Goal: Task Accomplishment & Management: Manage account settings

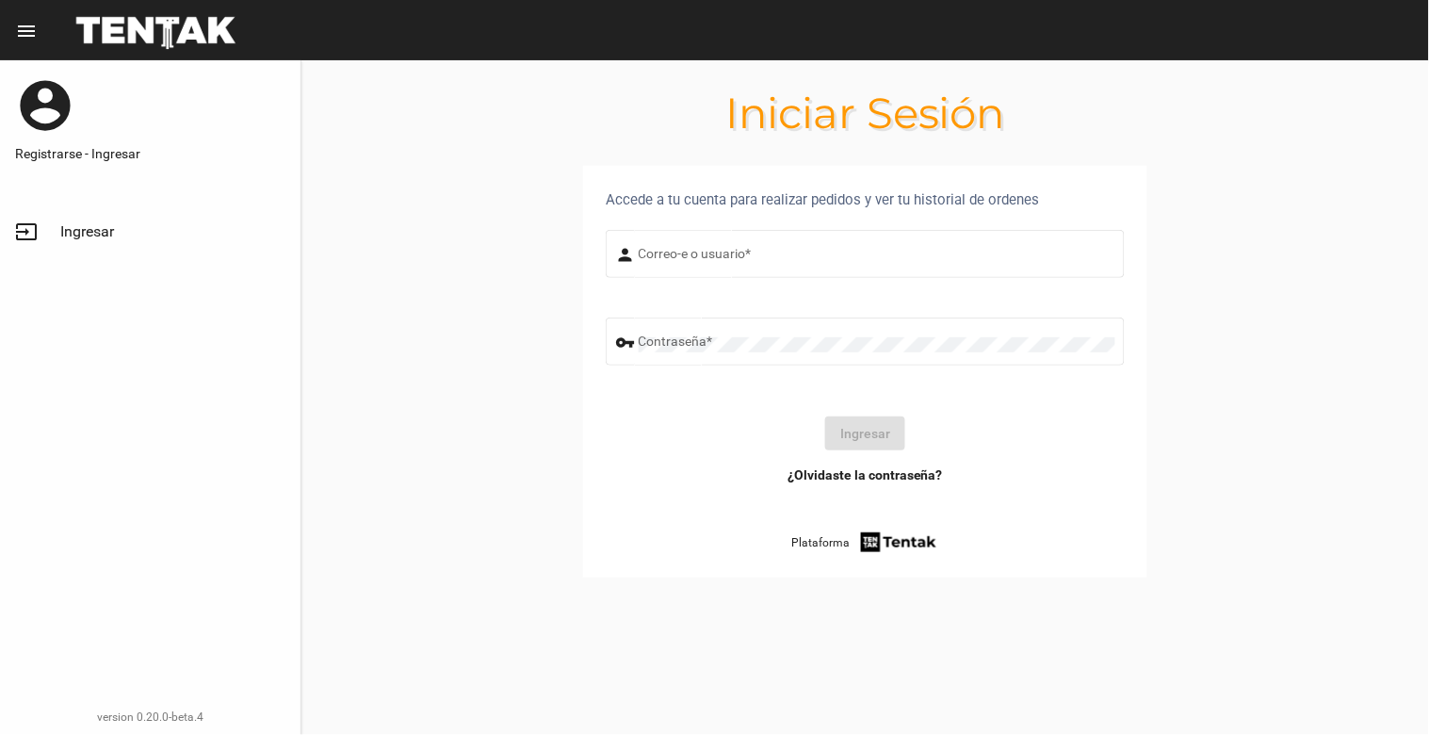
type input "[EMAIL_ADDRESS][DOMAIN_NAME]"
click at [867, 427] on button "Ingresar" at bounding box center [865, 434] width 80 height 34
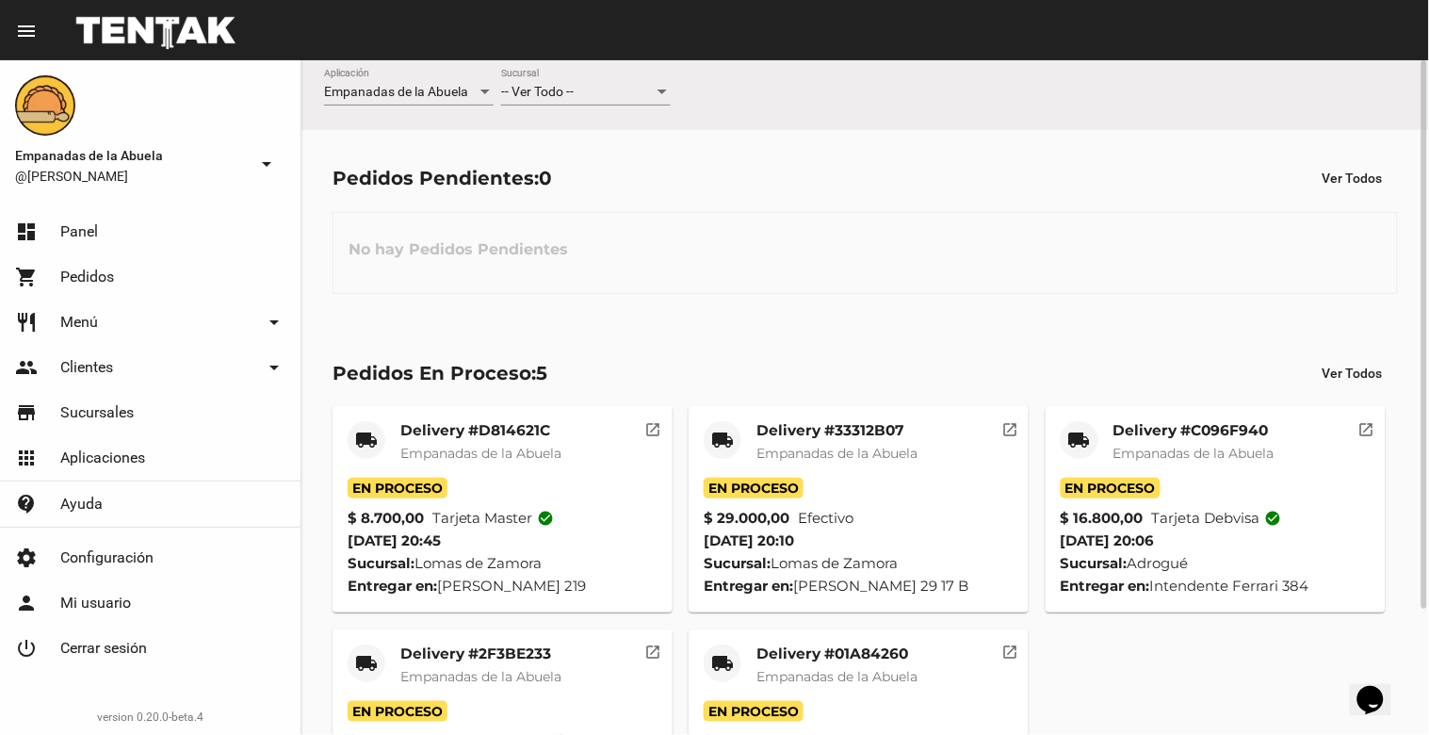
click at [539, 90] on span "-- Ver Todo --" at bounding box center [537, 91] width 73 height 15
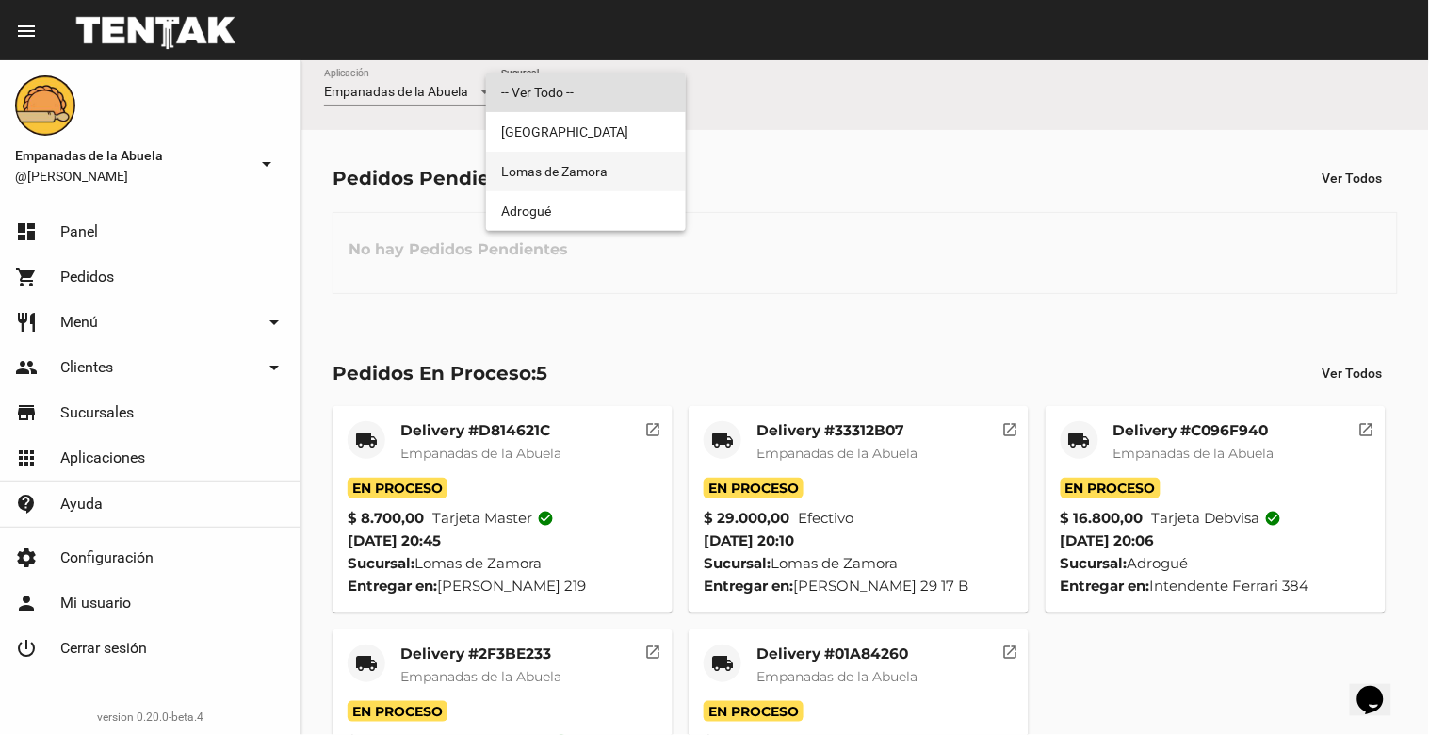
click at [550, 185] on span "Lomas de Zamora" at bounding box center [586, 172] width 170 height 40
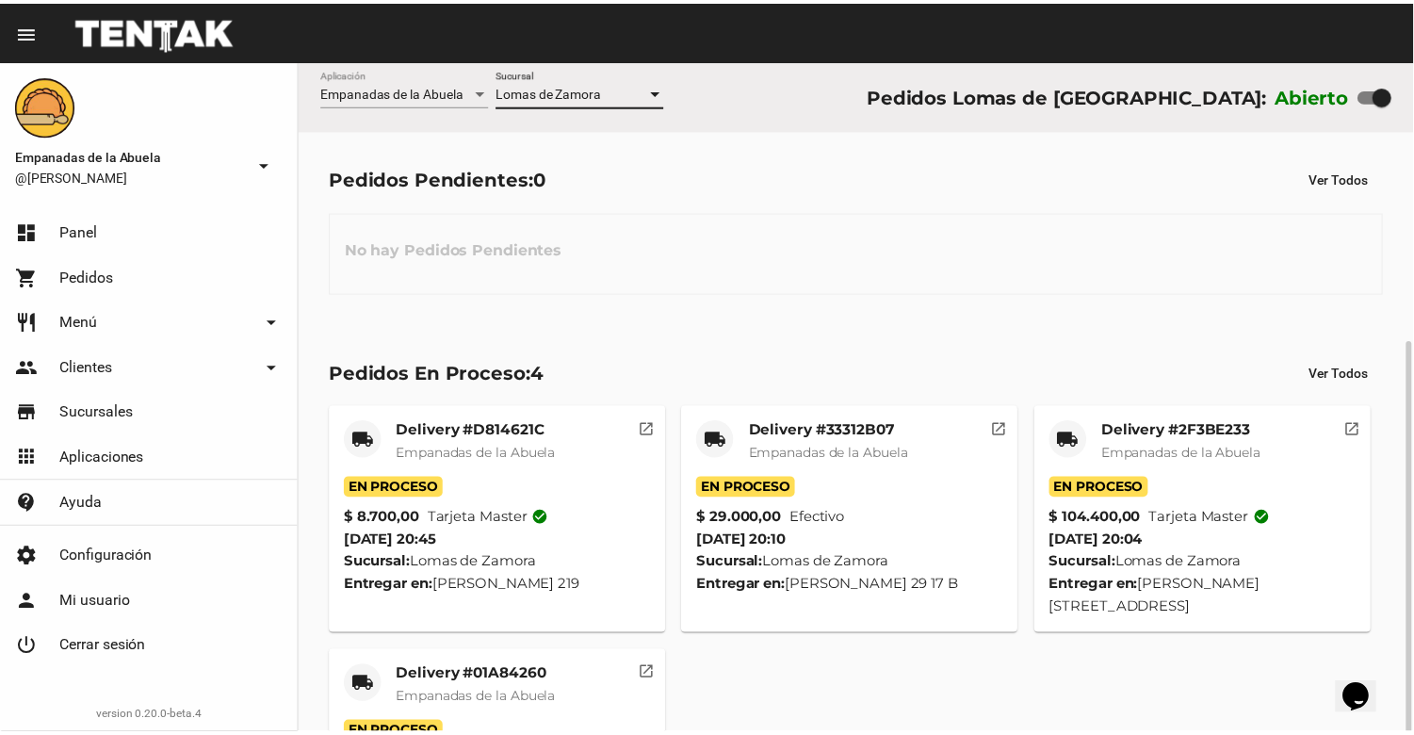
scroll to position [155, 0]
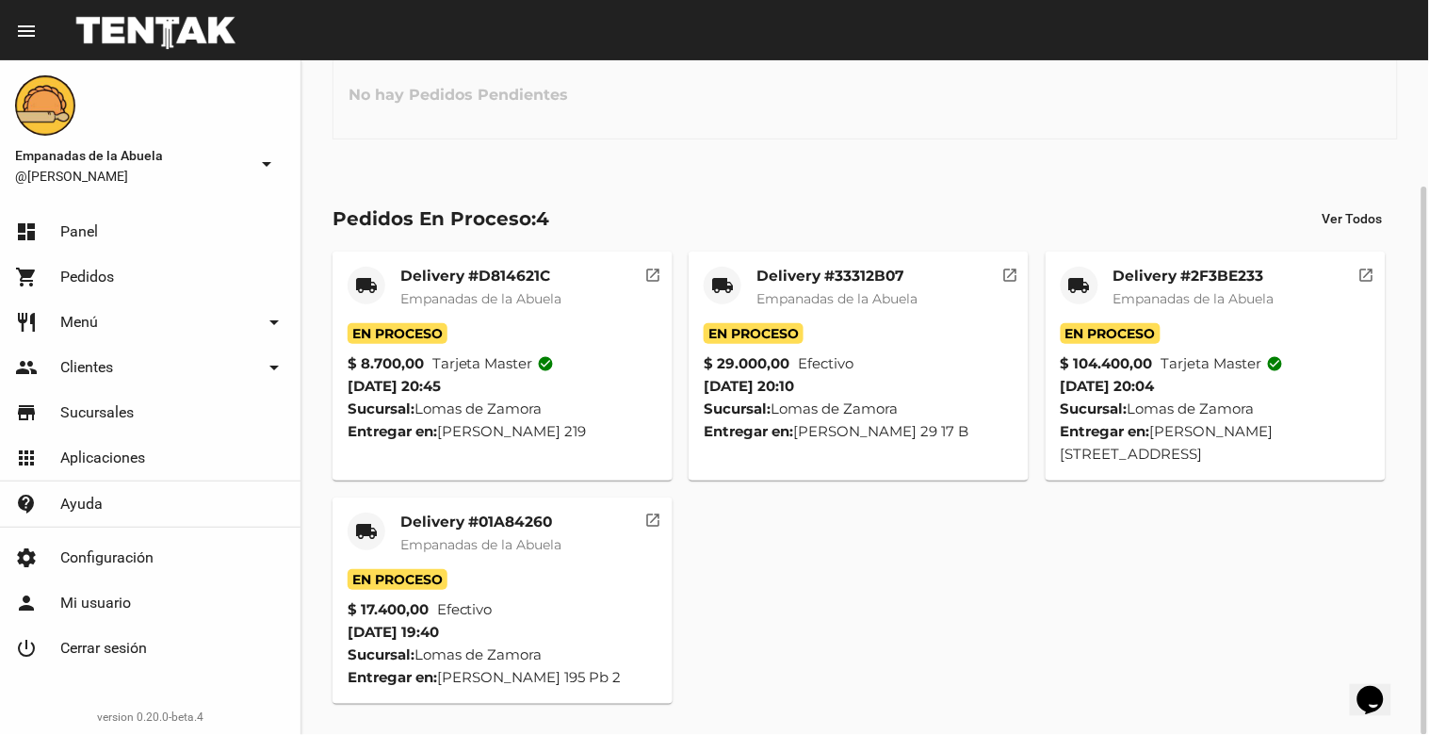
click at [466, 537] on span "Empanadas de la Abuela" at bounding box center [480, 544] width 161 height 17
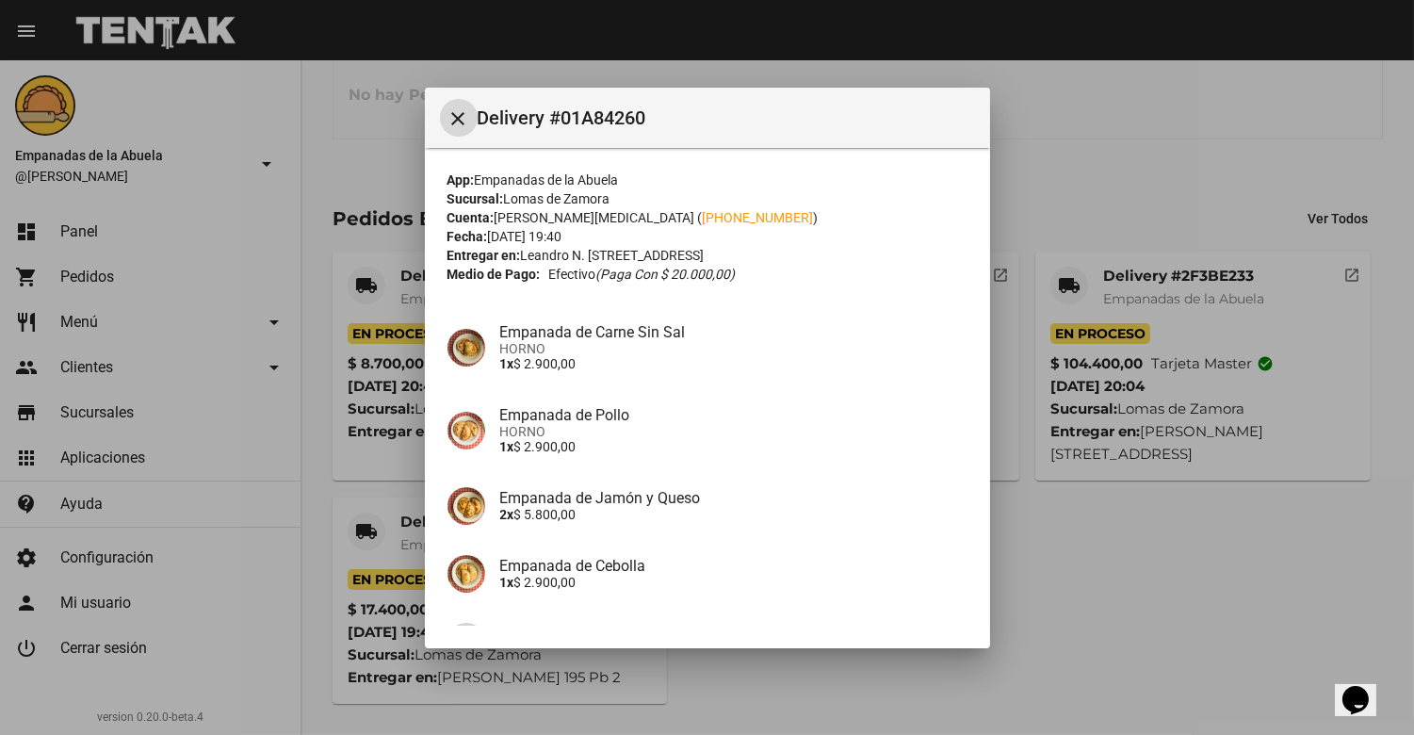
scroll to position [199, 0]
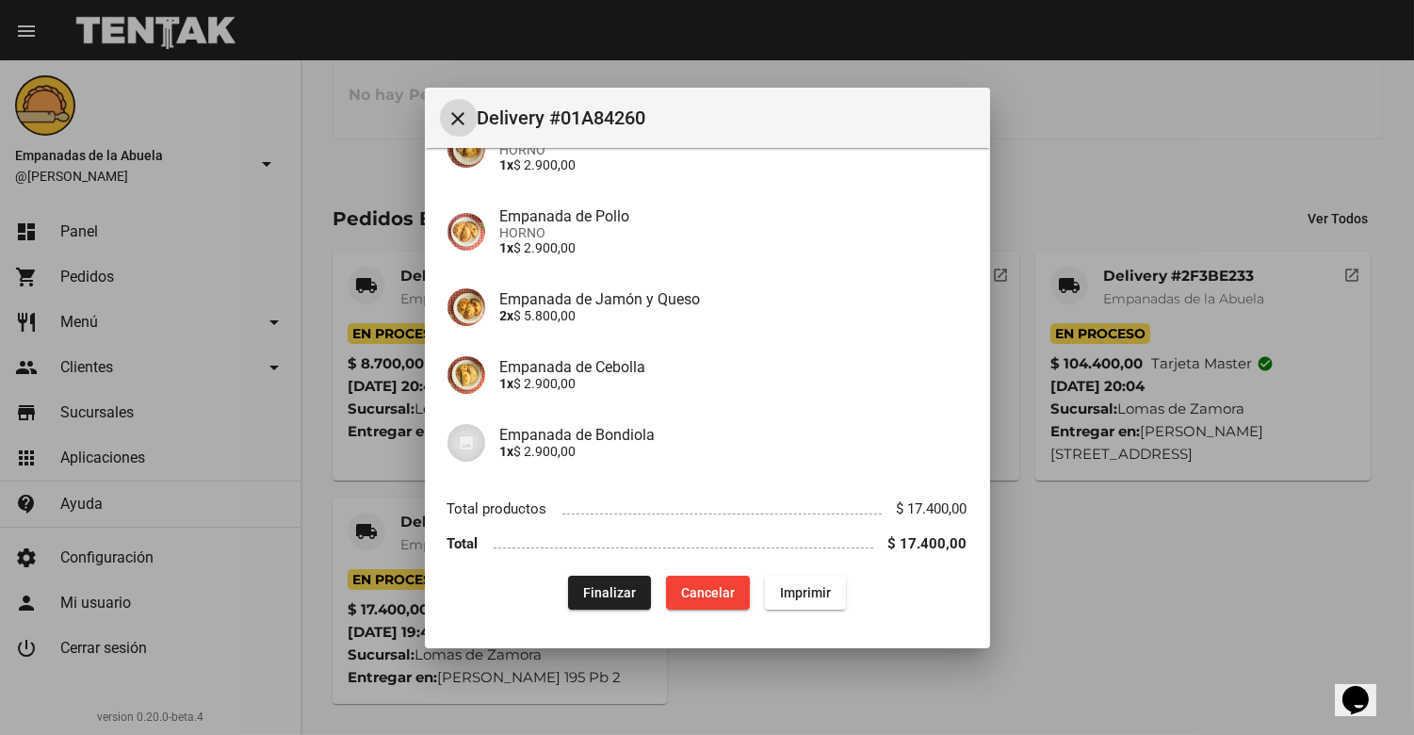
click at [571, 595] on button "Finalizar" at bounding box center [609, 593] width 83 height 34
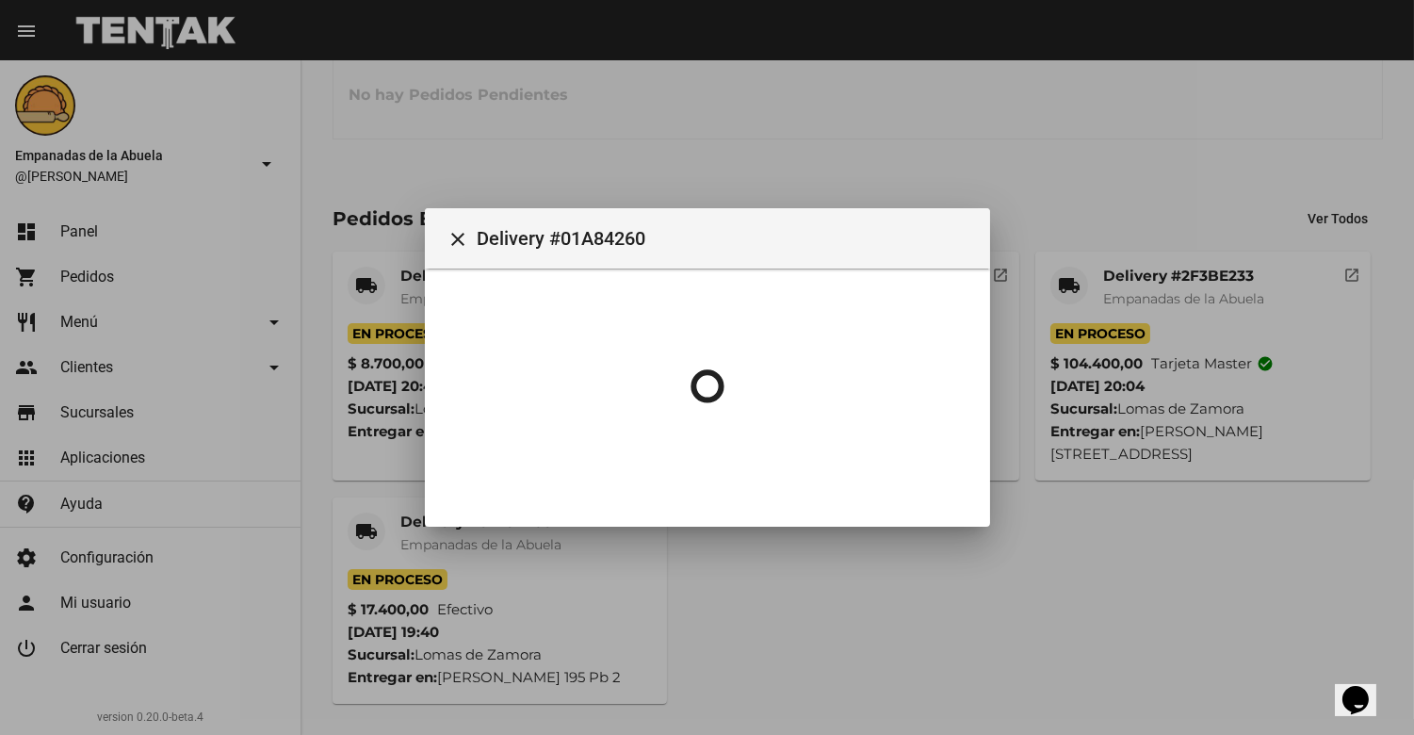
scroll to position [0, 0]
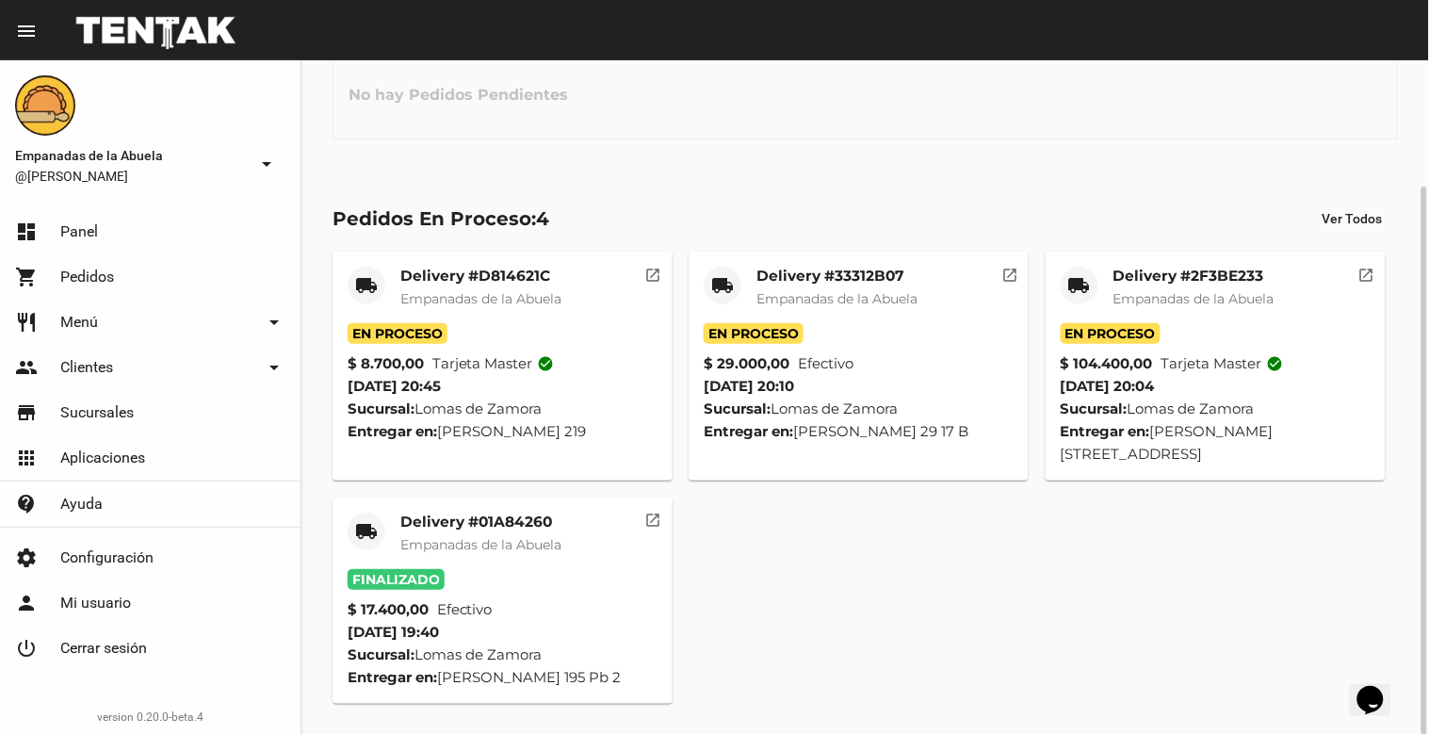
click at [1232, 284] on mat-card-title "Delivery #2F3BE233" at bounding box center [1194, 276] width 161 height 19
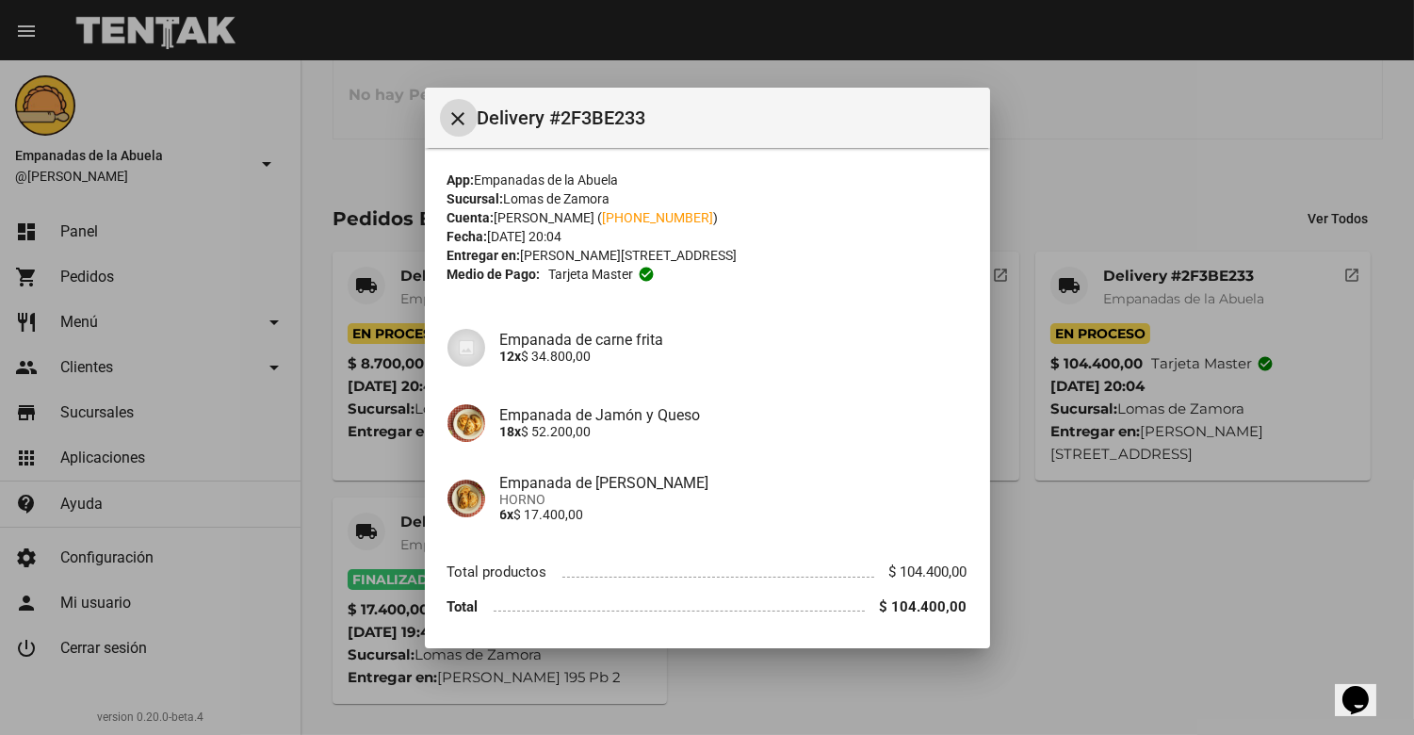
scroll to position [62, 0]
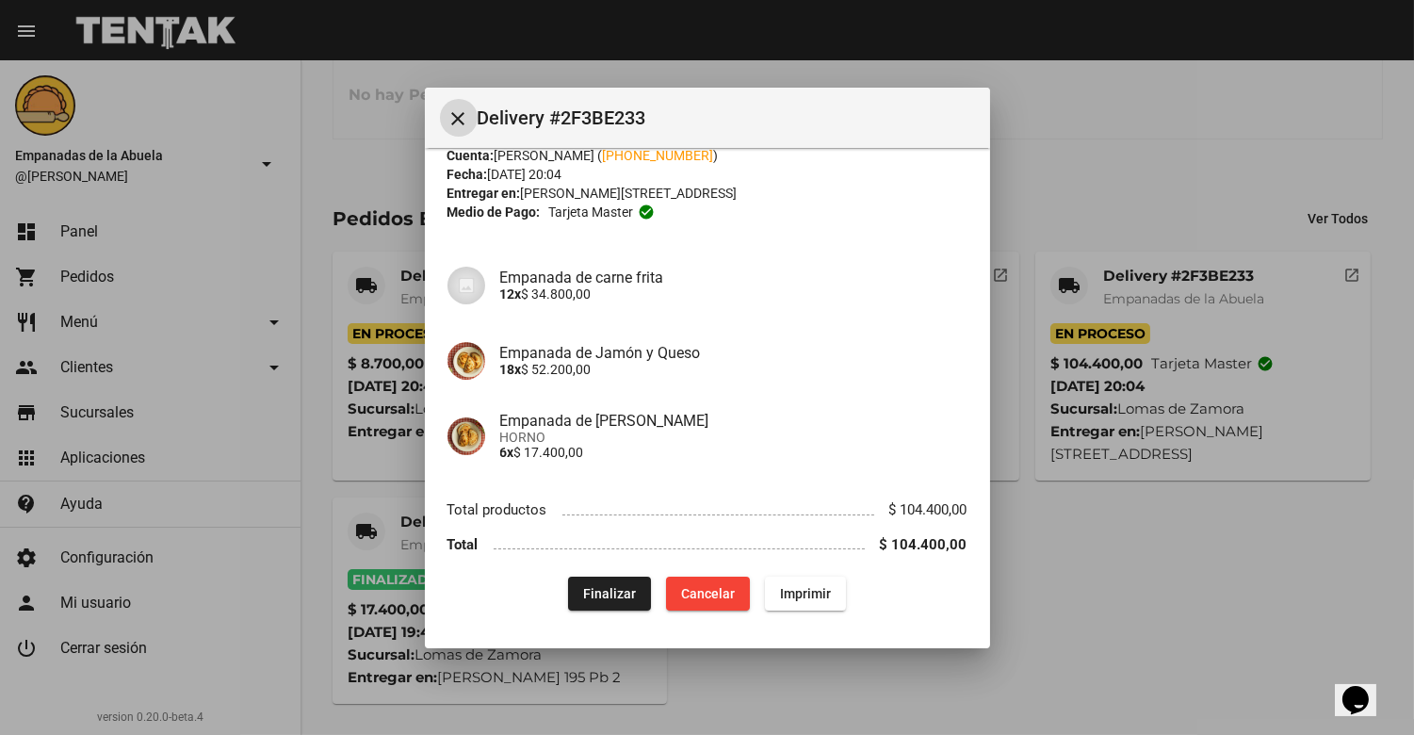
click at [601, 581] on button "Finalizar" at bounding box center [609, 594] width 83 height 34
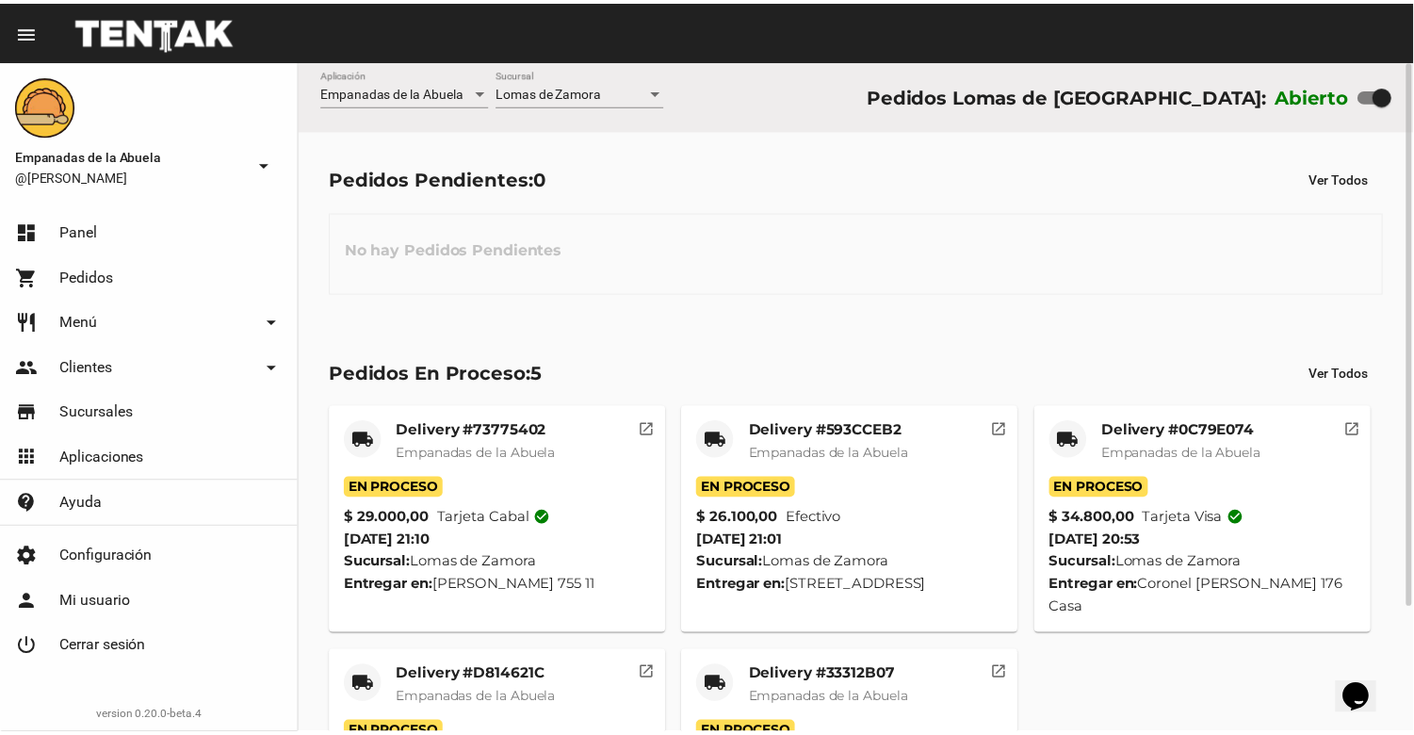
scroll to position [155, 0]
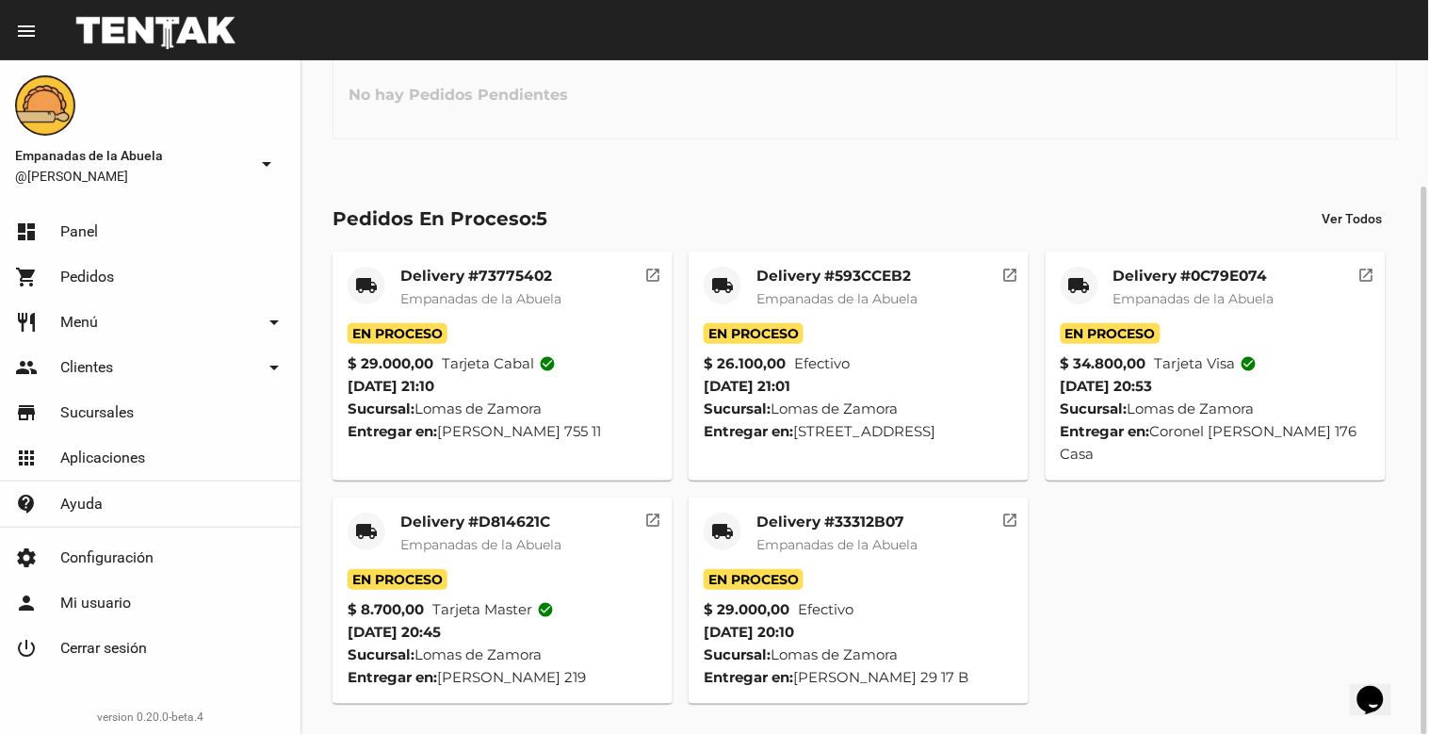
click at [823, 523] on mat-card-title "Delivery #33312B07" at bounding box center [837, 522] width 161 height 19
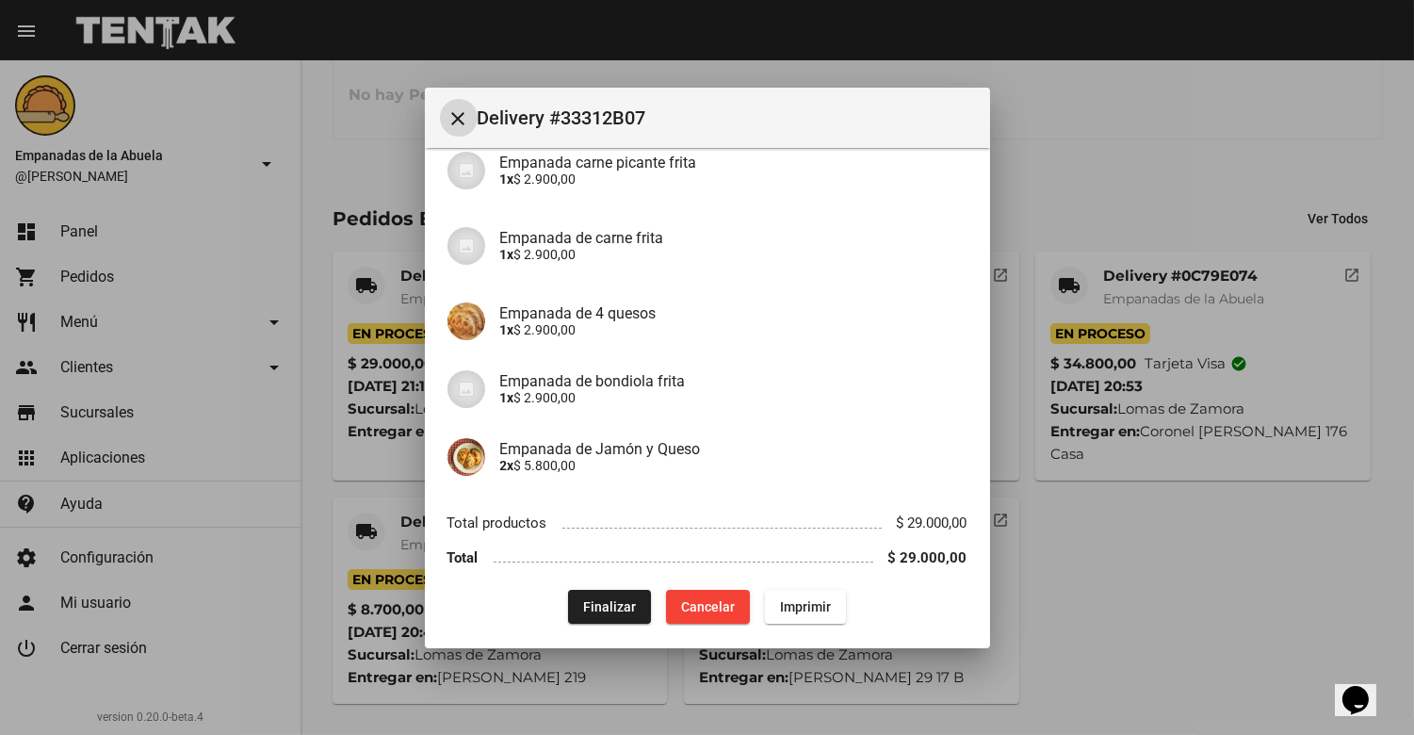
scroll to position [432, 0]
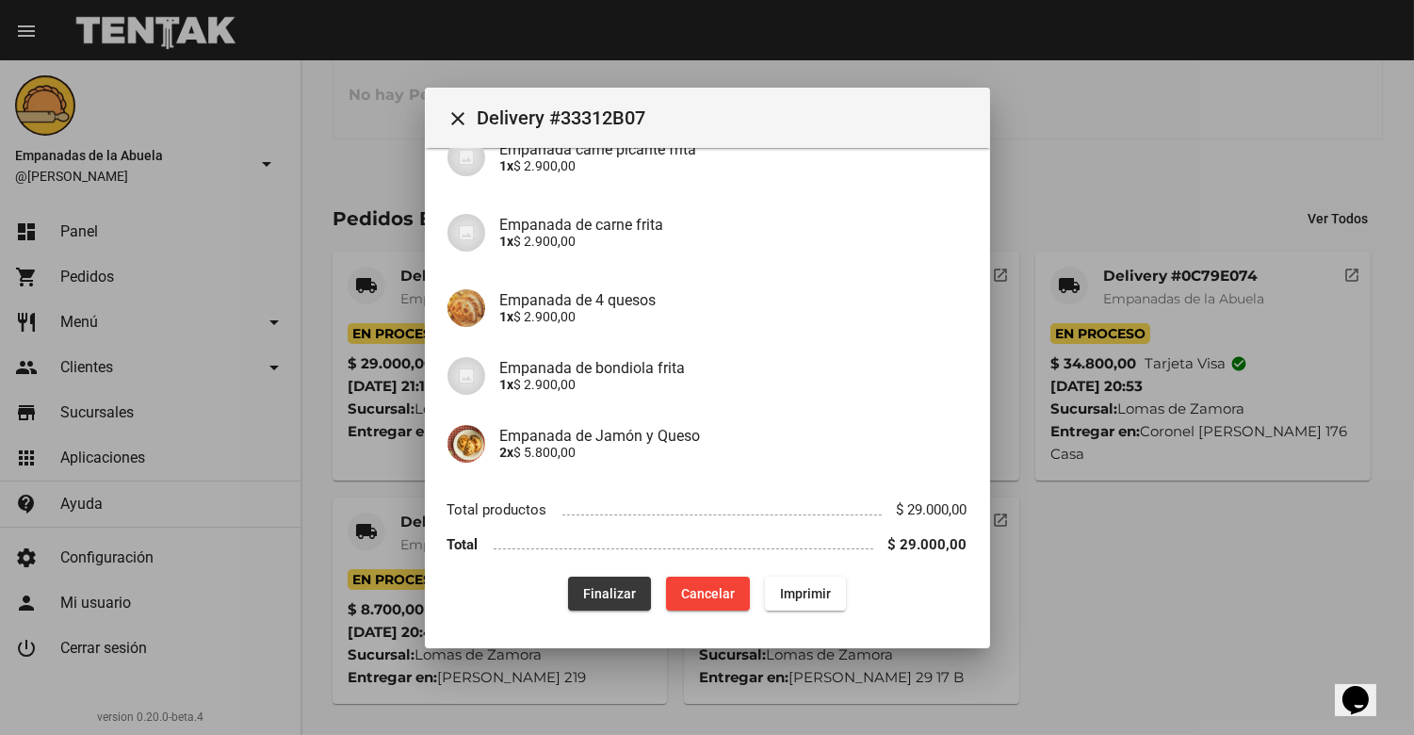
click at [583, 589] on span "Finalizar" at bounding box center [609, 593] width 53 height 15
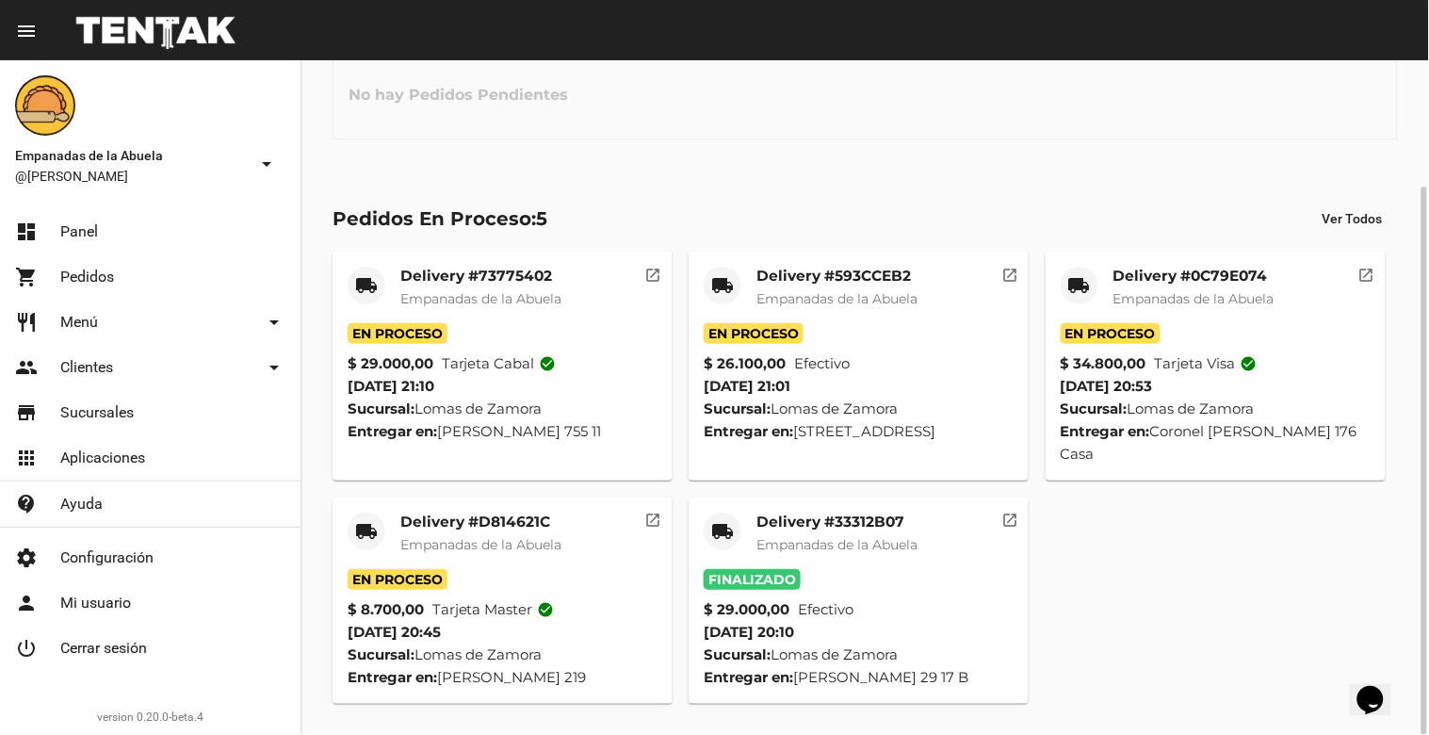
click at [440, 537] on span "Empanadas de la Abuela" at bounding box center [480, 544] width 161 height 17
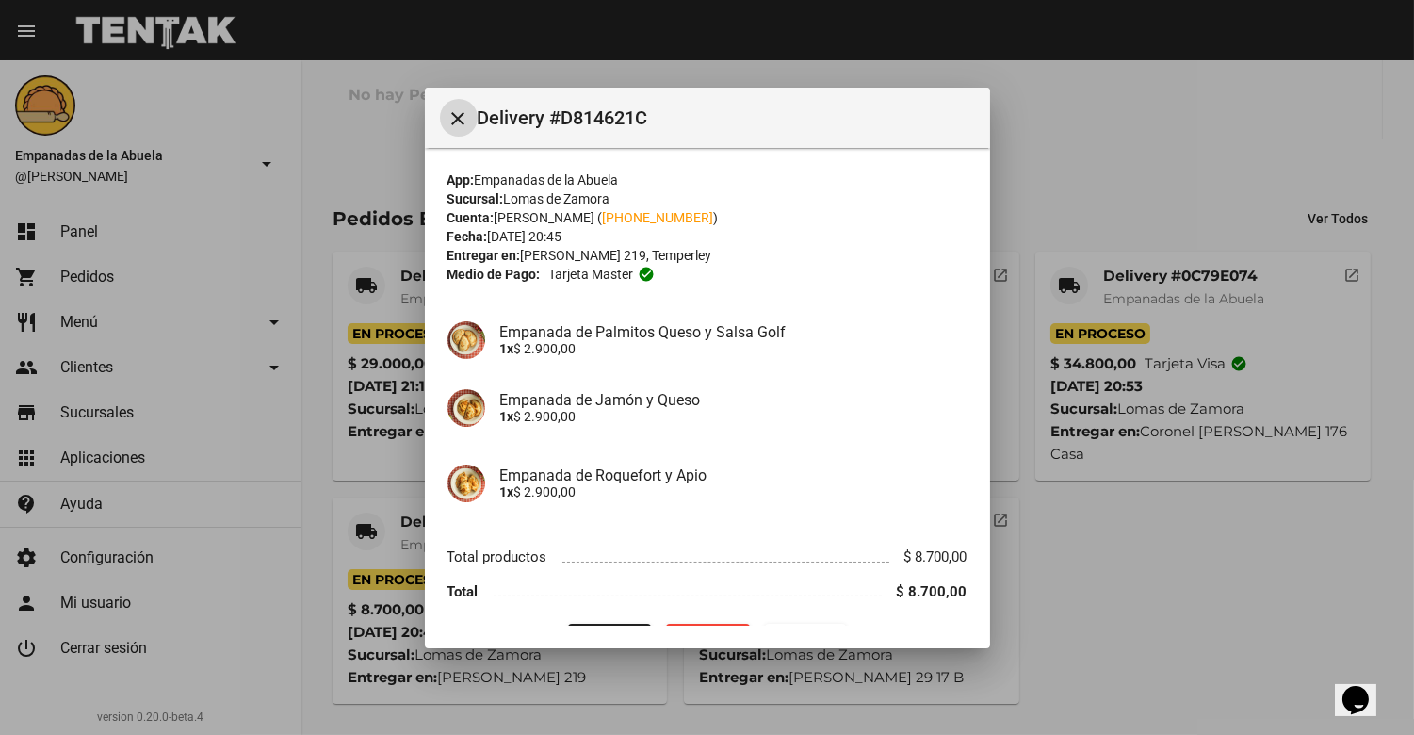
scroll to position [48, 0]
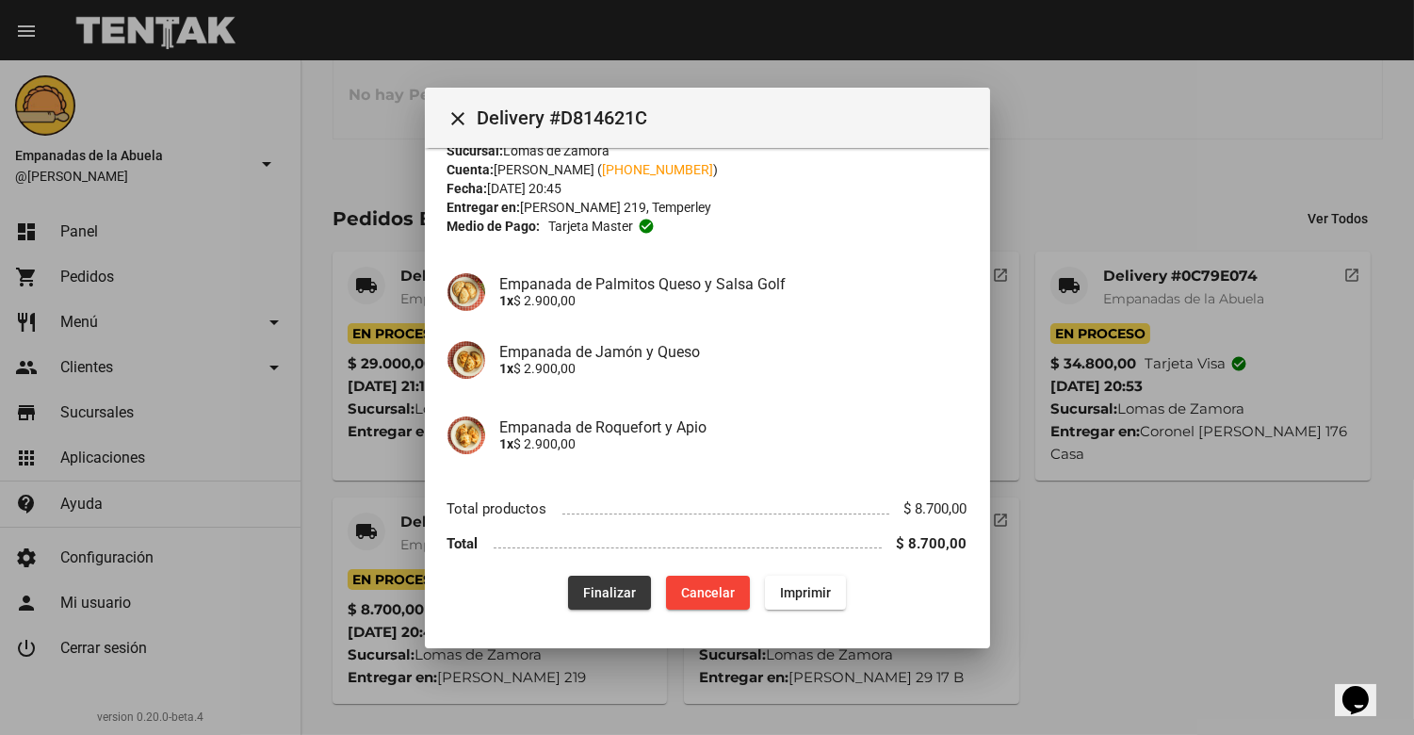
click at [575, 579] on button "Finalizar" at bounding box center [609, 593] width 83 height 34
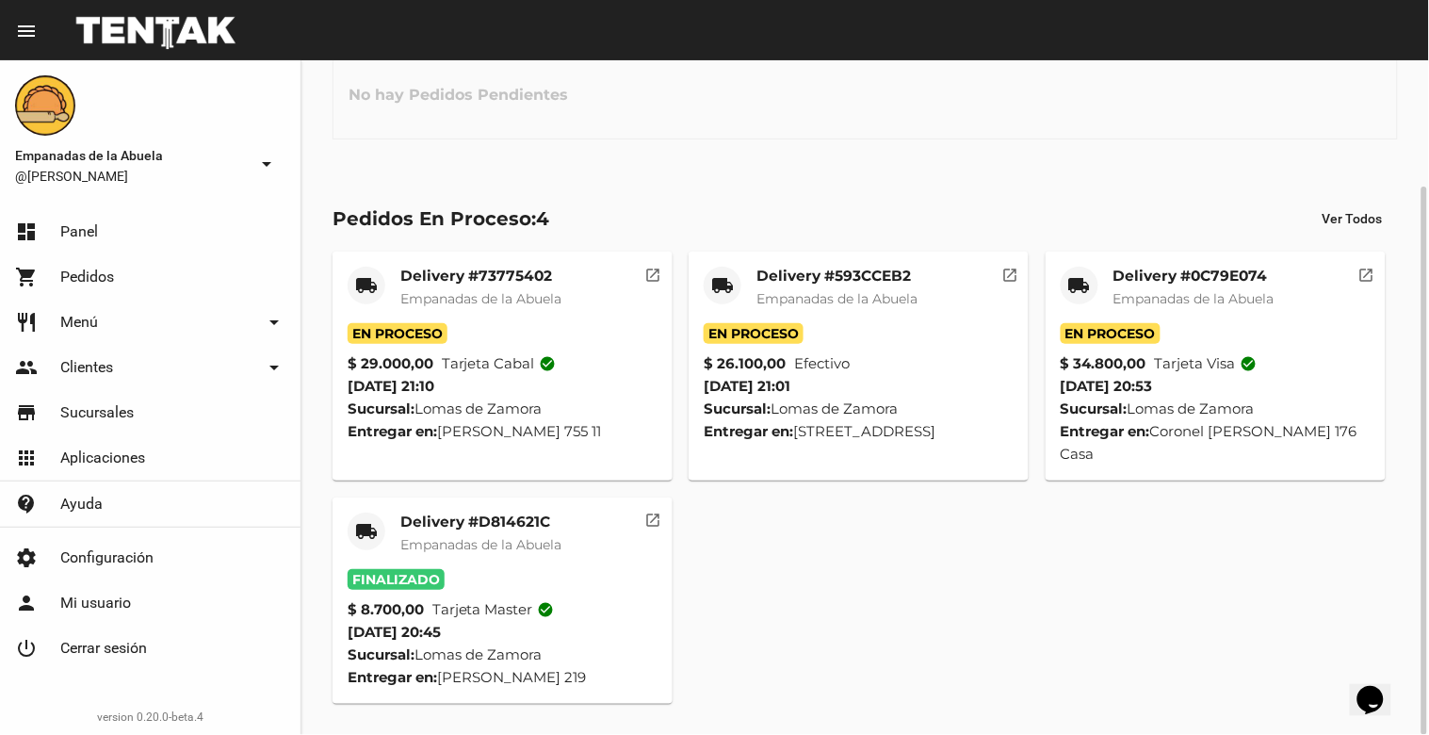
click at [1188, 287] on div "Delivery #0C79E074 Empanadas de la Abuela" at bounding box center [1194, 295] width 161 height 57
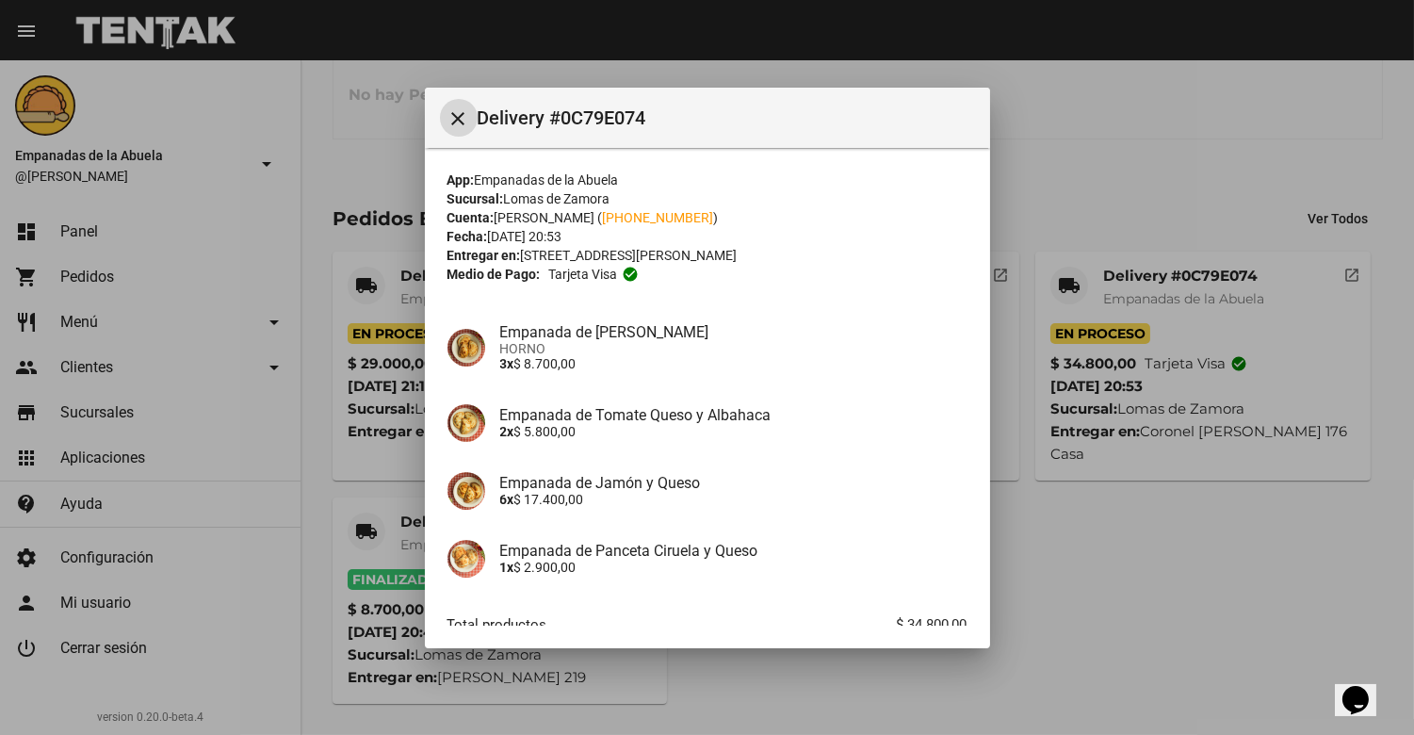
scroll to position [115, 0]
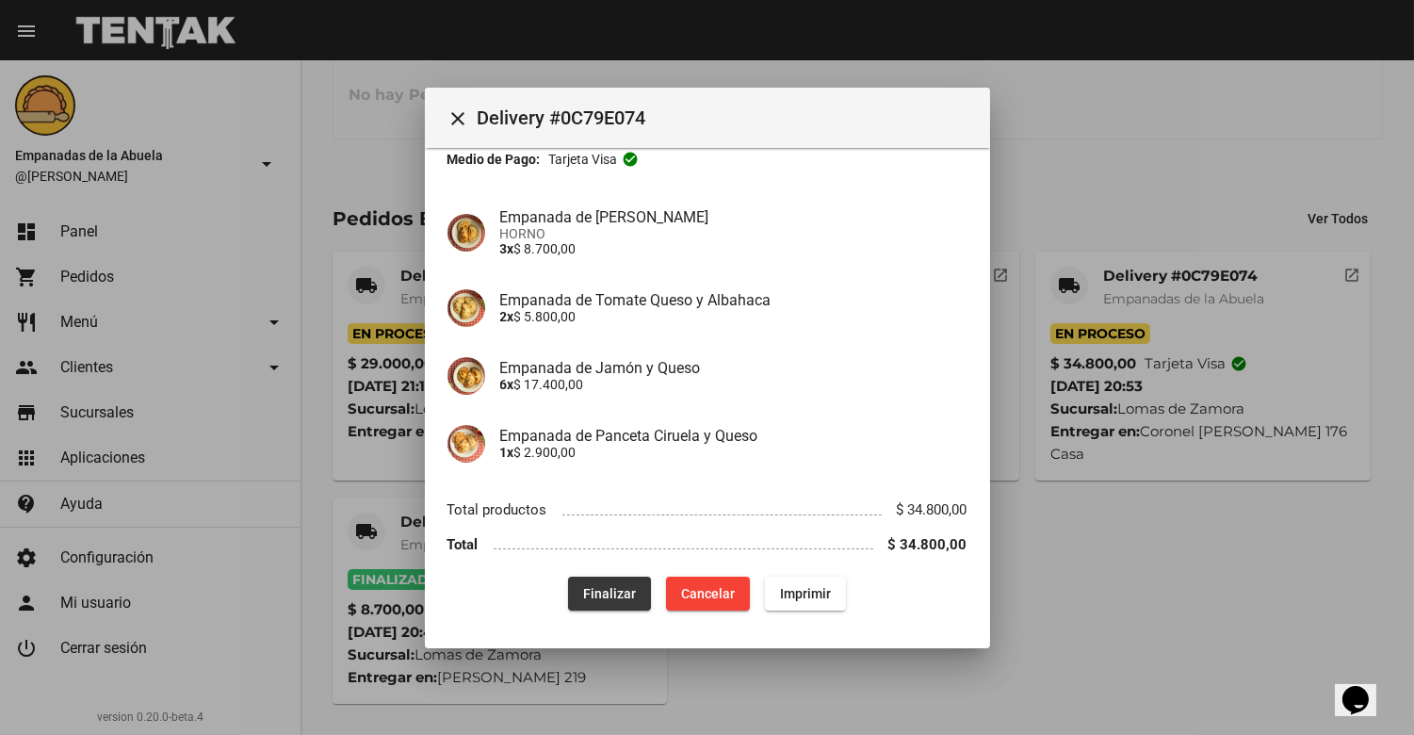
click at [575, 581] on button "Finalizar" at bounding box center [609, 594] width 83 height 34
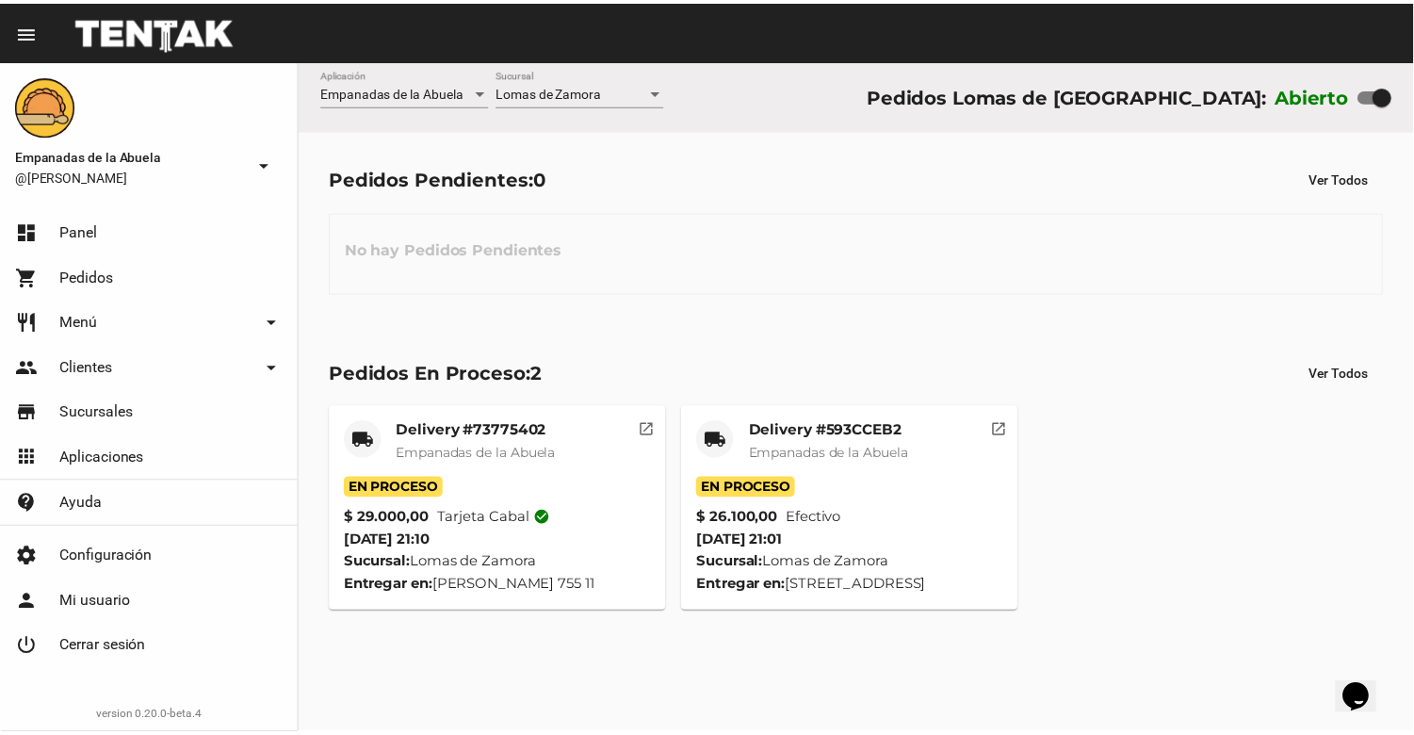
scroll to position [0, 0]
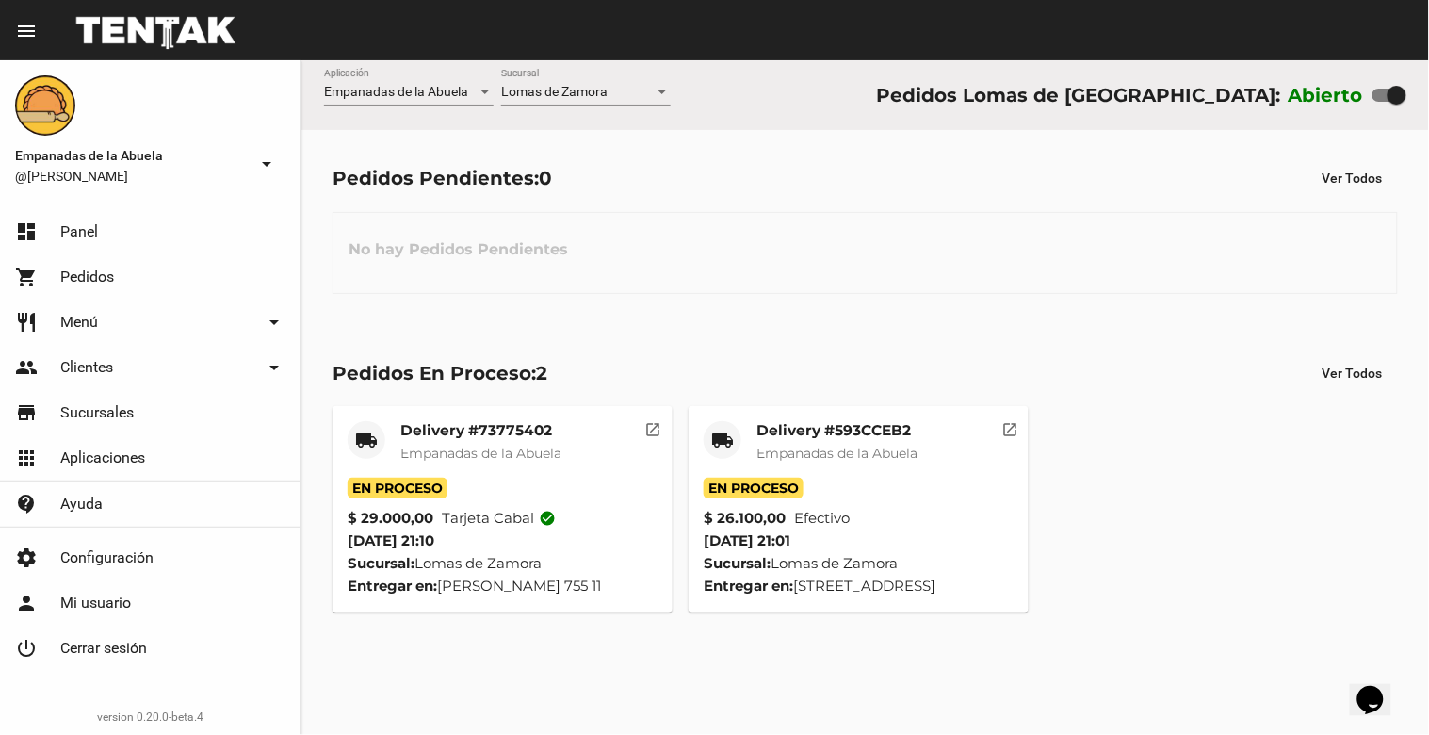
click at [814, 457] on span "Empanadas de la Abuela" at bounding box center [837, 453] width 161 height 17
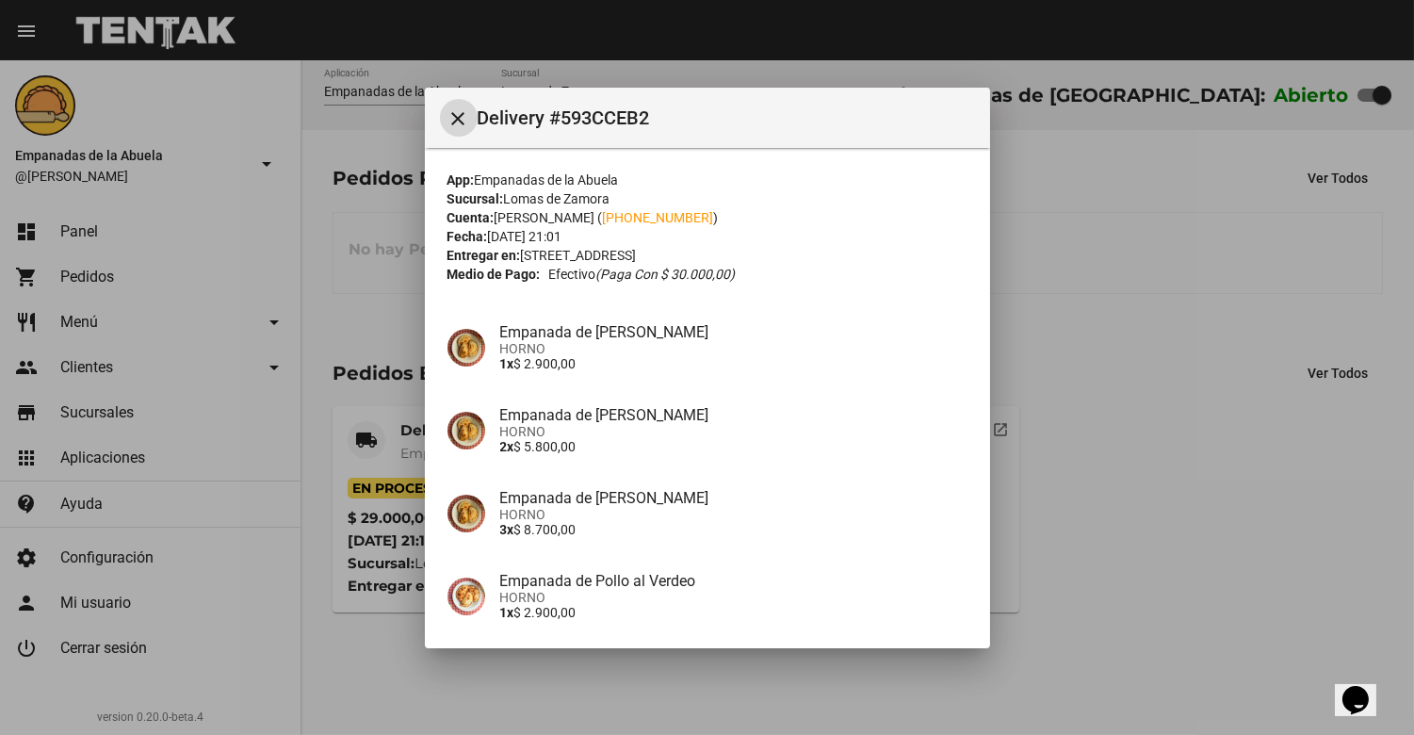
scroll to position [296, 0]
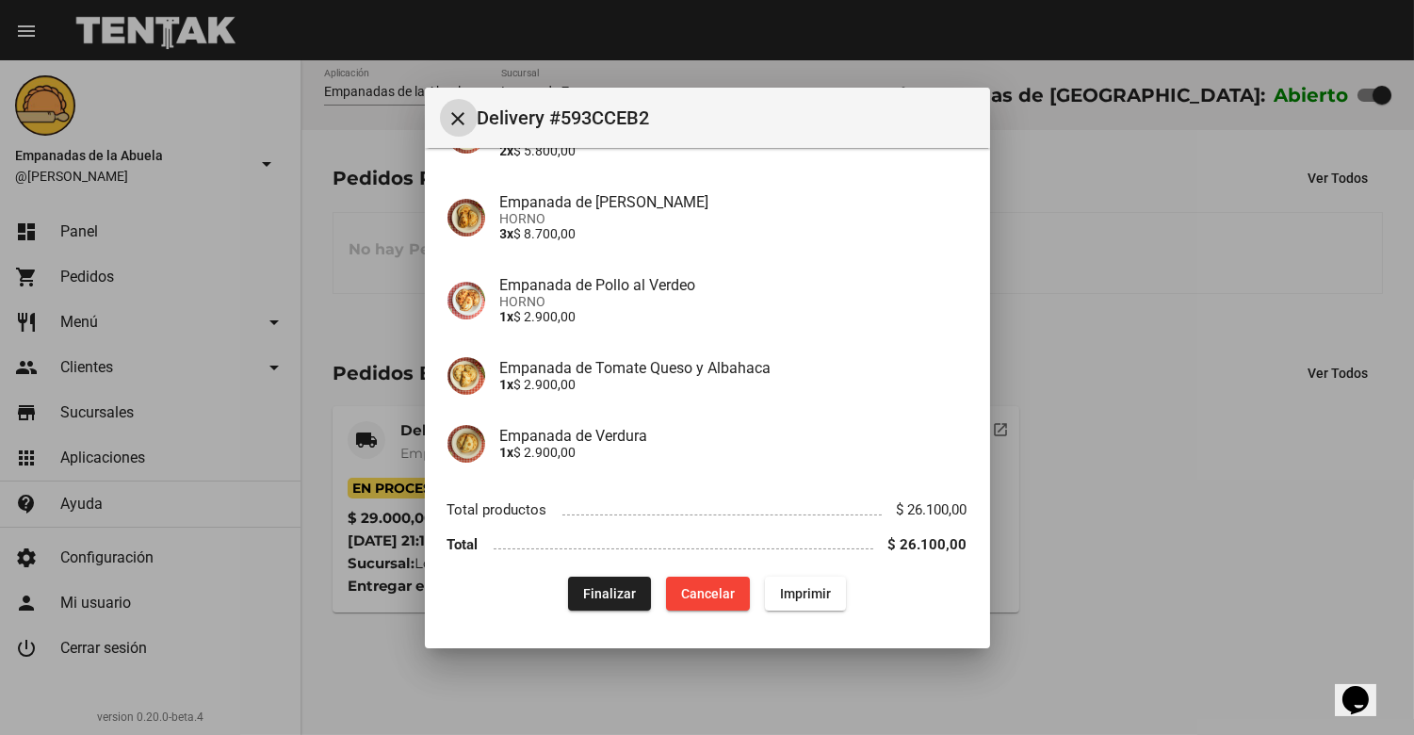
click at [603, 594] on span "Finalizar" at bounding box center [609, 593] width 53 height 15
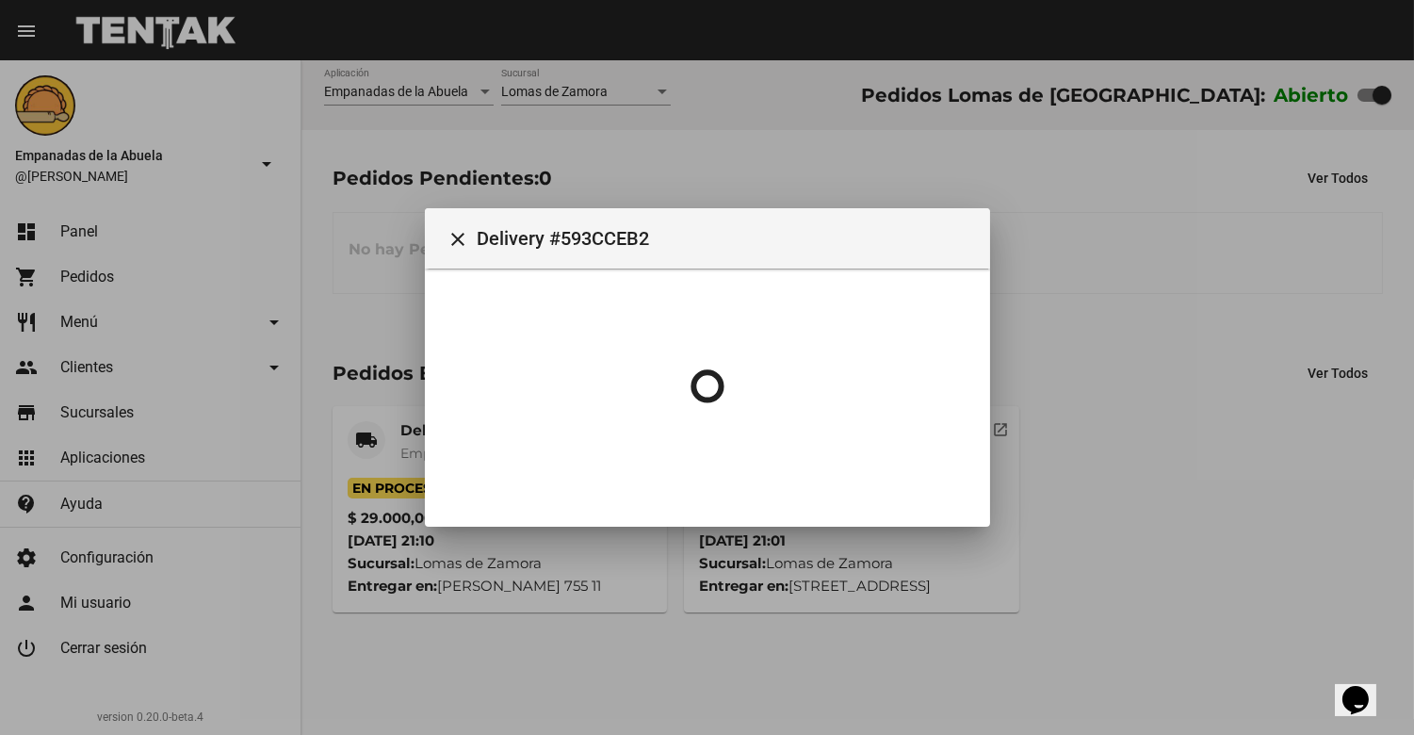
scroll to position [0, 0]
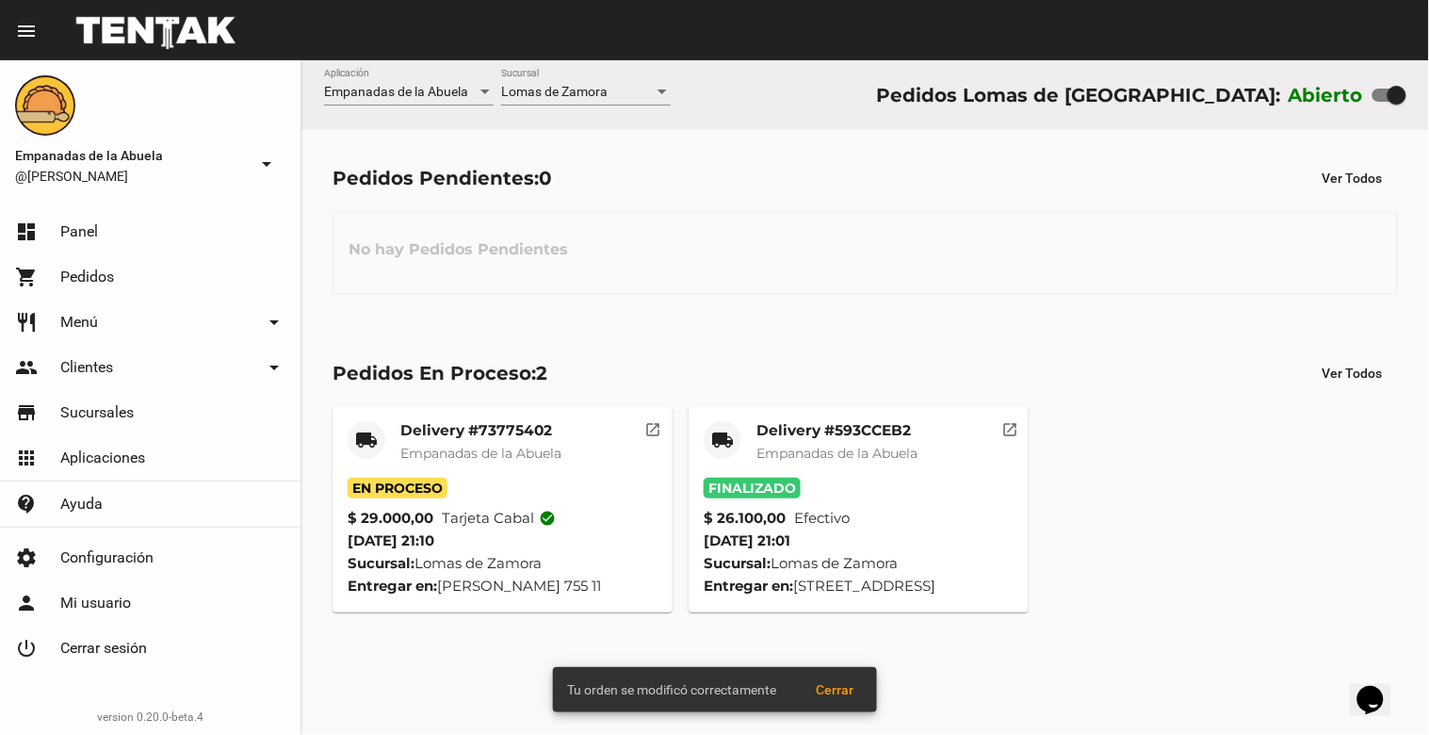
click at [450, 437] on mat-card-title "Delivery #73775402" at bounding box center [480, 430] width 161 height 19
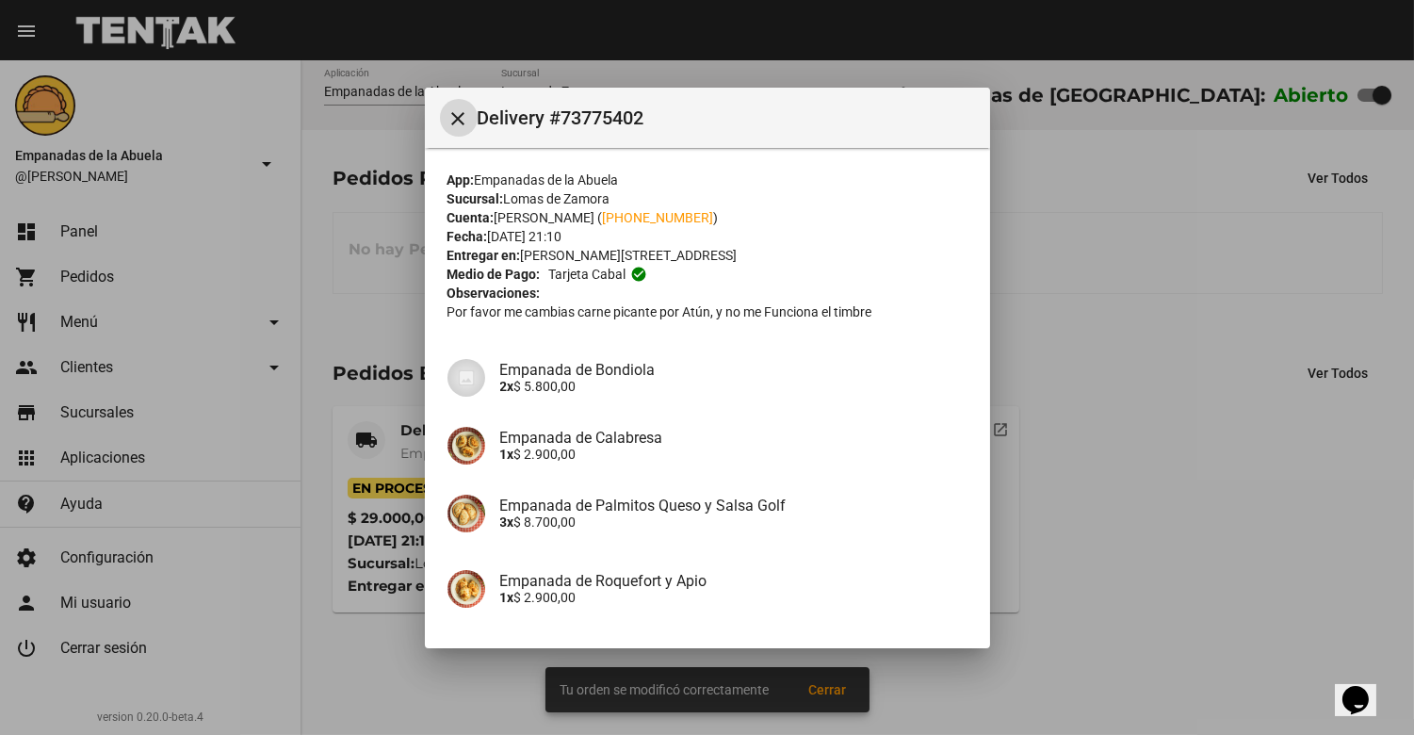
scroll to position [319, 0]
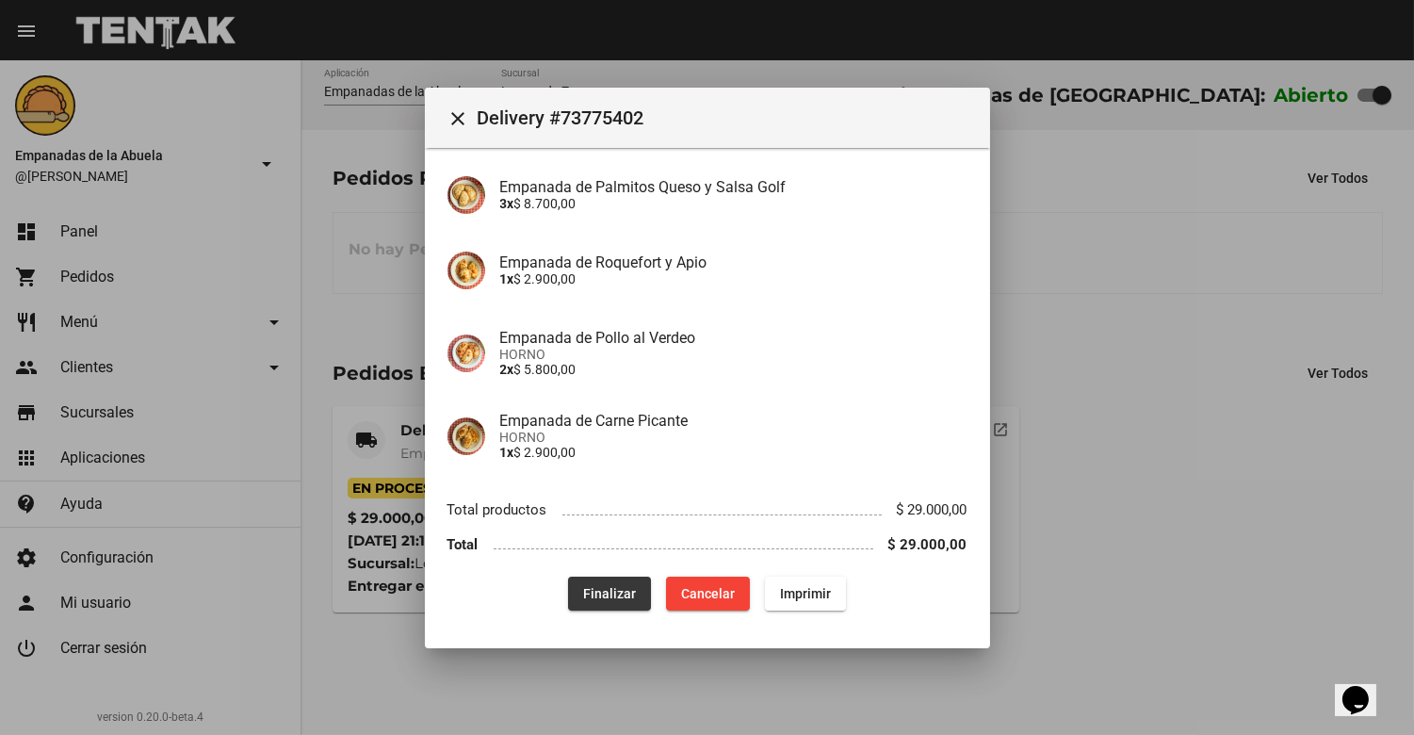
click at [592, 598] on span "Finalizar" at bounding box center [609, 593] width 53 height 15
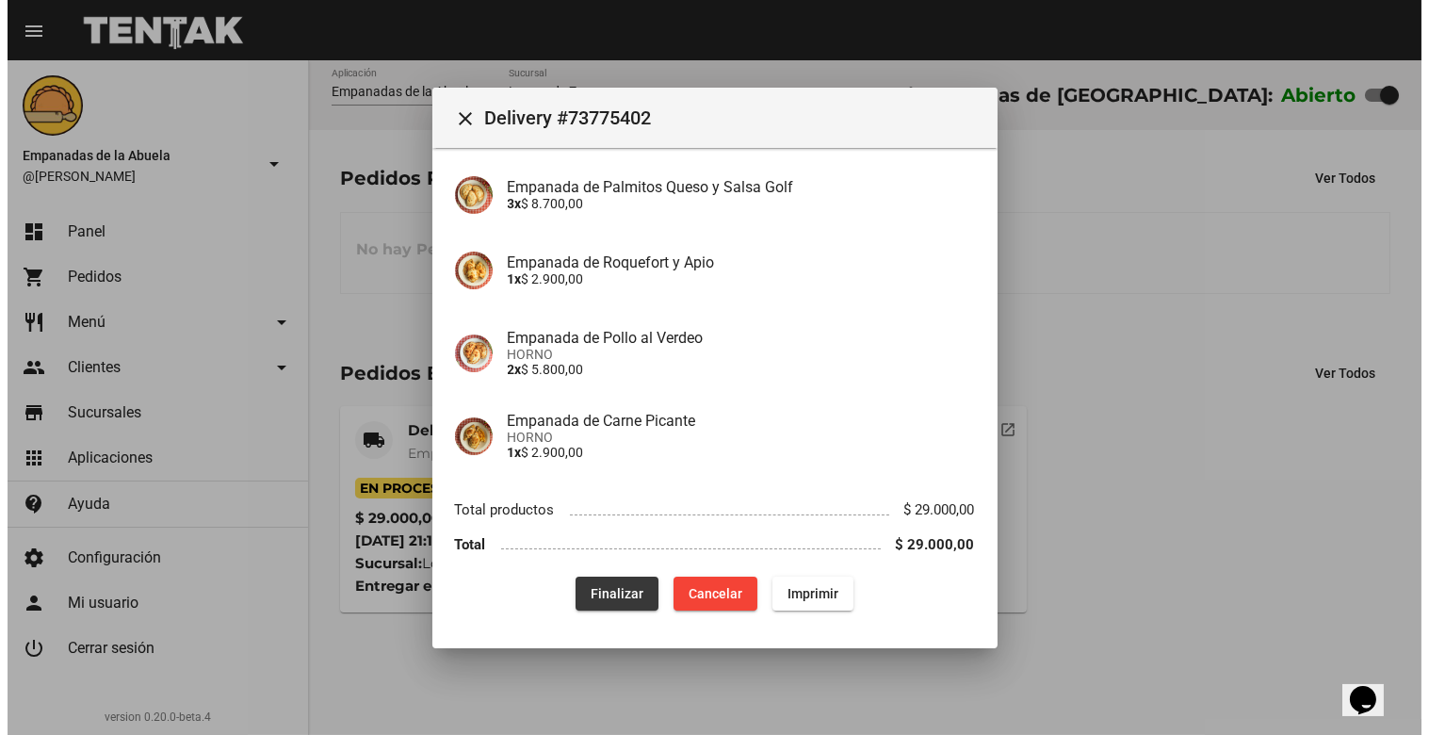
scroll to position [0, 0]
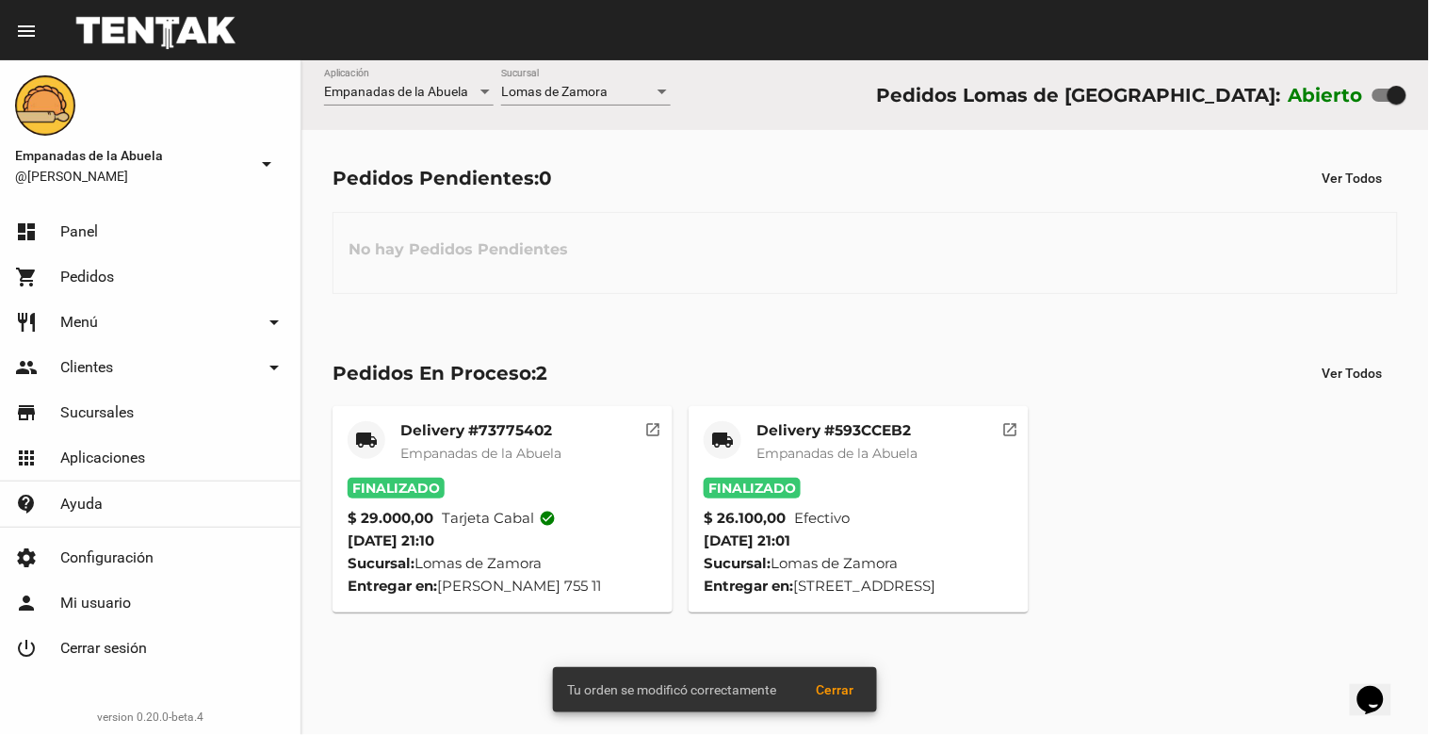
click at [1388, 95] on div at bounding box center [1397, 95] width 19 height 19
click at [1382, 102] on input "checkbox" at bounding box center [1381, 102] width 1 height 1
checkbox input "false"
